Goal: Check status: Check status

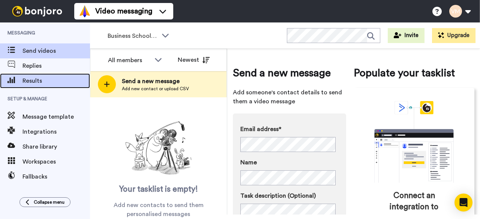
click at [36, 80] on span "Results" at bounding box center [55, 80] width 67 height 9
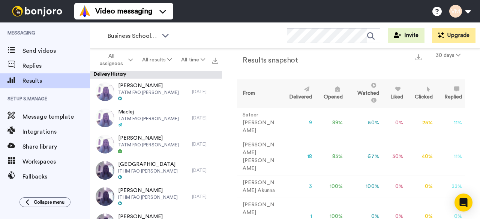
scroll to position [14, 0]
click at [201, 60] on icon at bounding box center [202, 59] width 4 height 5
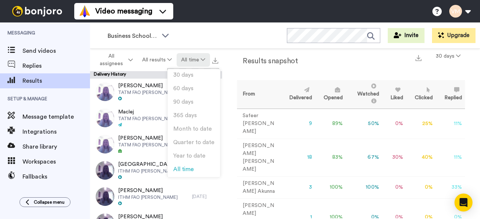
click at [201, 60] on icon at bounding box center [202, 59] width 4 height 5
click at [169, 58] on icon at bounding box center [169, 59] width 4 height 5
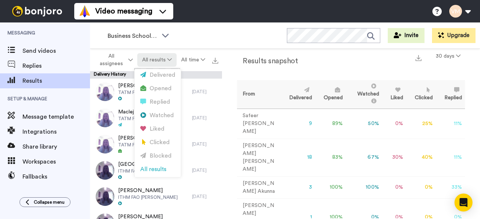
click at [169, 58] on icon at bounding box center [169, 59] width 4 height 5
click at [171, 58] on icon at bounding box center [169, 59] width 4 height 5
click at [170, 60] on icon at bounding box center [169, 59] width 4 height 5
click at [232, 72] on div "Results snapshot 30 days From Delivered Opened Watched Liked Clicked Replied Fa…" at bounding box center [351, 134] width 258 height 170
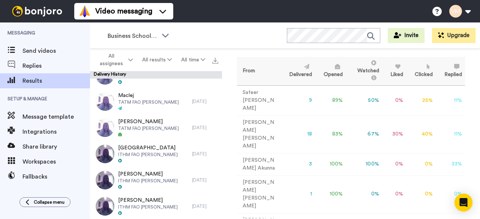
scroll to position [0, 0]
